Goal: Task Accomplishment & Management: Complete application form

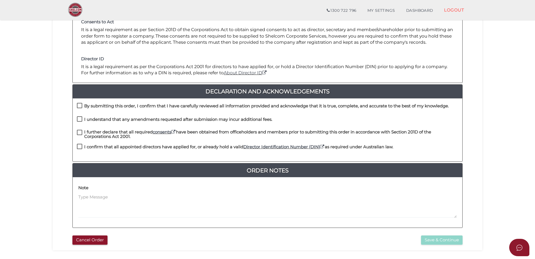
scroll to position [88, 0]
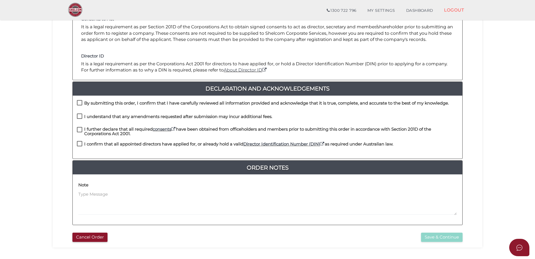
click at [77, 100] on div "By submitting this order, I confirm that I have carefully reviewed all informat…" at bounding box center [267, 106] width 389 height 13
click at [77, 144] on div "I confirm that all appointed directors have applied for, or already hold a vali…" at bounding box center [267, 147] width 389 height 13
drag, startPoint x: 77, startPoint y: 144, endPoint x: 79, endPoint y: 130, distance: 13.8
click at [79, 130] on label "I further declare that all required consents have been obtained from officehold…" at bounding box center [267, 130] width 381 height 7
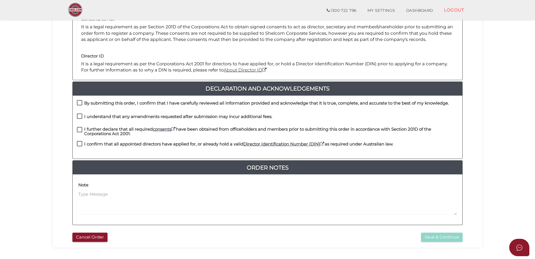
checkbox input "true"
drag, startPoint x: 77, startPoint y: 104, endPoint x: 78, endPoint y: 107, distance: 2.9
click at [77, 104] on label "By submitting this order, I confirm that I have carefully reviewed all informat…" at bounding box center [263, 104] width 372 height 7
checkbox input "true"
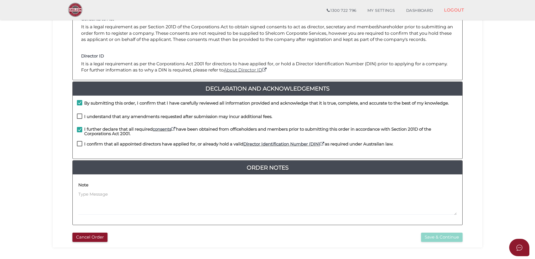
click at [77, 115] on label "I understand that any amendments requested after submission may incur additiona…" at bounding box center [174, 117] width 195 height 7
checkbox input "true"
click at [81, 143] on label "I confirm that all appointed directors have applied for, or already hold a vali…" at bounding box center [235, 145] width 316 height 7
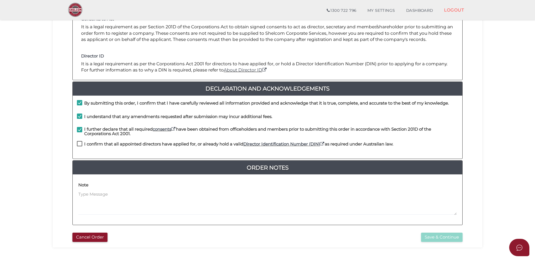
checkbox input "true"
click at [432, 240] on button "Save & Continue" at bounding box center [442, 237] width 42 height 9
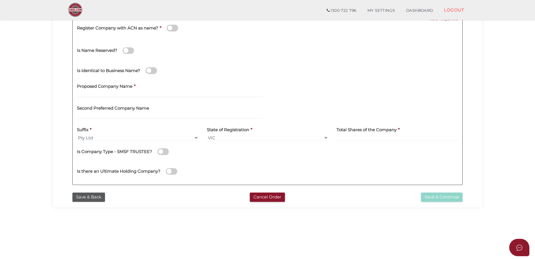
scroll to position [89, 0]
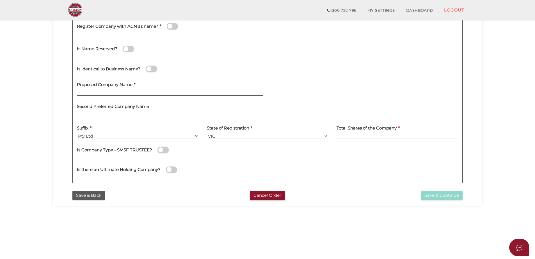
click at [96, 91] on input "text" at bounding box center [170, 92] width 186 height 6
click at [102, 137] on select "Pty Ltd Pty Ltd Pty. Ltd. Pty Limited Proprietary Limited Proprietary Ltd" at bounding box center [137, 136] width 121 height 6
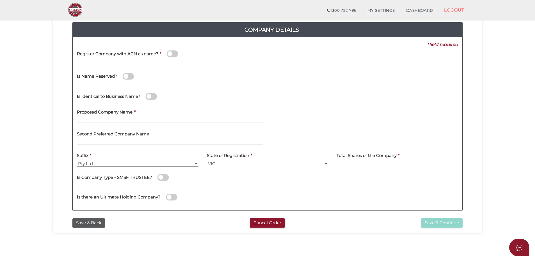
scroll to position [62, 0]
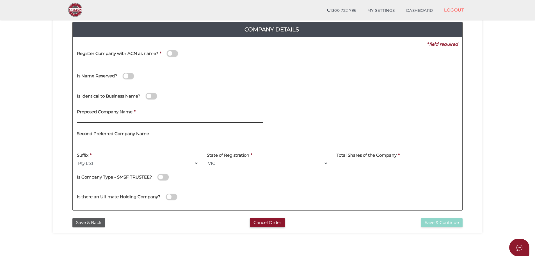
click at [96, 118] on input "text" at bounding box center [170, 120] width 186 height 6
paste input "Myroe Holdings"
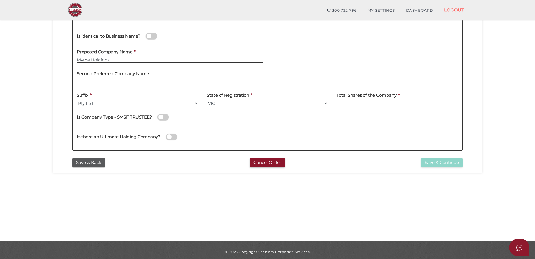
scroll to position [126, 0]
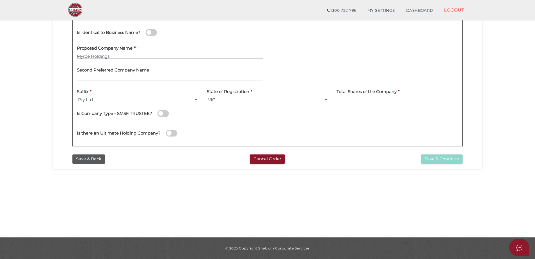
type input "Myroe Holdings"
click at [354, 99] on input at bounding box center [396, 99] width 121 height 6
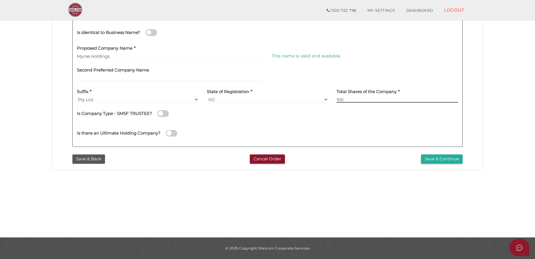
type input "100"
click at [436, 159] on button "Save & Continue" at bounding box center [442, 159] width 42 height 9
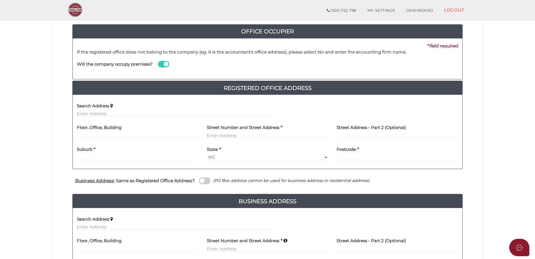
scroll to position [84, 0]
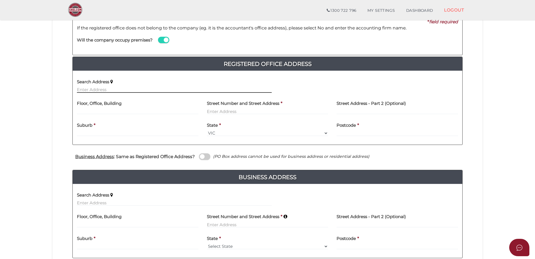
click at [107, 89] on input "text" at bounding box center [174, 90] width 195 height 6
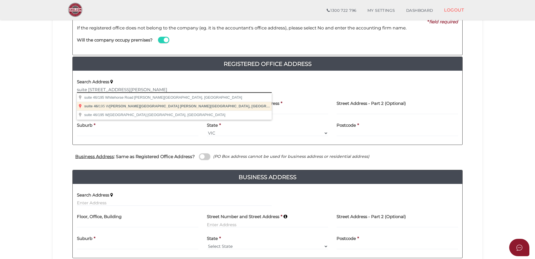
type input "suite [STREET_ADDRESS][PERSON_NAME]"
type input "suite 46"
type input "[STREET_ADDRESS]"
type input "[PERSON_NAME]"
select select "VIC"
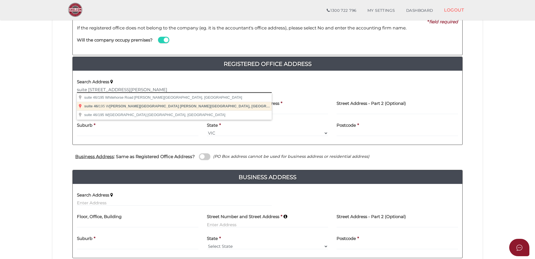
type input "3168"
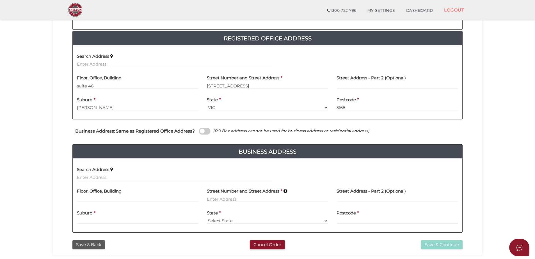
scroll to position [150, 0]
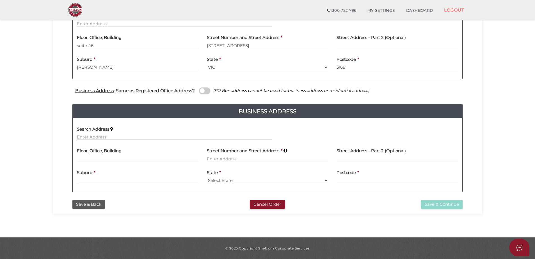
click at [109, 138] on input "text" at bounding box center [174, 137] width 195 height 6
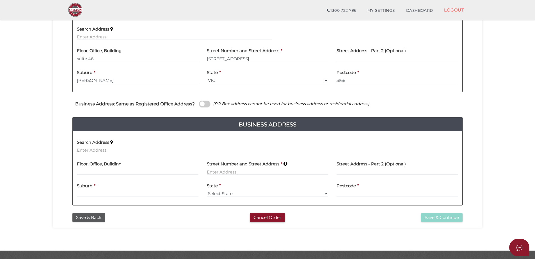
scroll to position [135, 0]
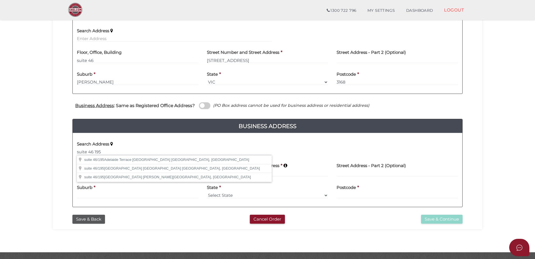
click at [263, 142] on div "Search Address suite 46 195" at bounding box center [174, 146] width 195 height 18
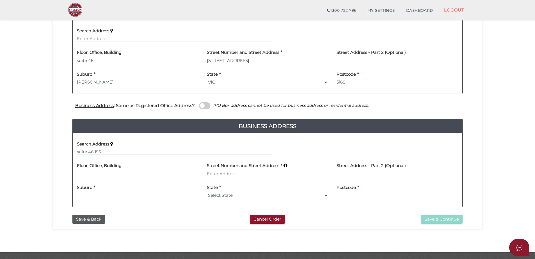
click at [132, 147] on div "Search Address suite 46 195" at bounding box center [174, 146] width 195 height 18
click at [130, 150] on input "suite 46 195" at bounding box center [174, 152] width 195 height 6
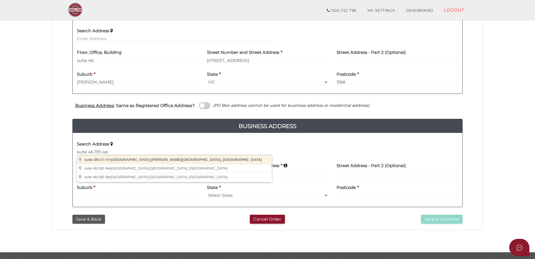
type input "suite [STREET_ADDRESS][PERSON_NAME]"
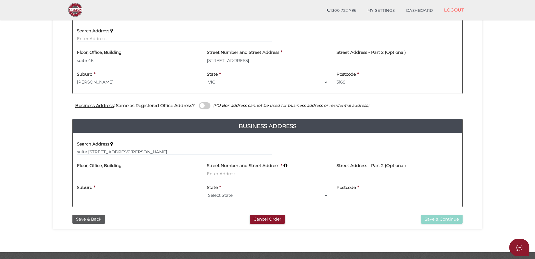
type input "suite 46"
type input "[STREET_ADDRESS]"
type input "[PERSON_NAME]"
select select "VIC"
type input "3168"
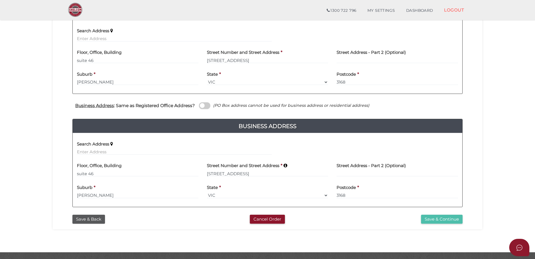
click at [449, 222] on button "Save & Continue" at bounding box center [442, 219] width 42 height 9
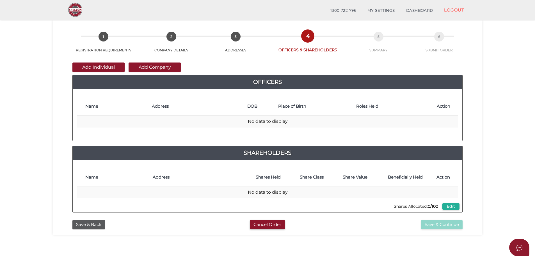
scroll to position [35, 0]
